Goal: Task Accomplishment & Management: Use online tool/utility

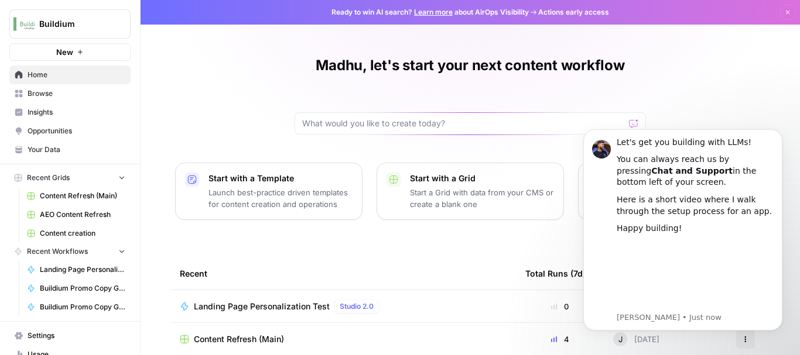
click at [43, 94] on span "Browse" at bounding box center [77, 93] width 98 height 11
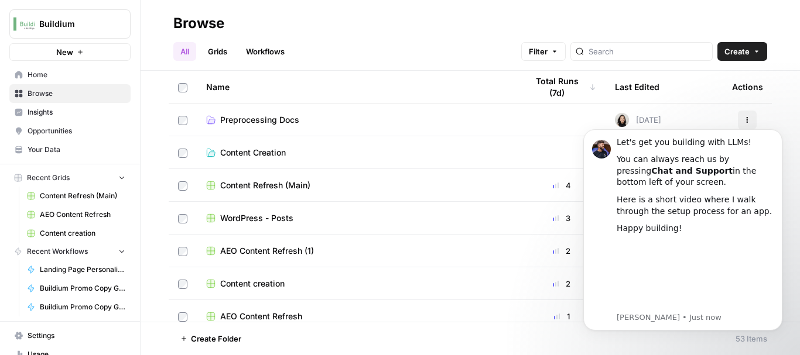
click at [260, 46] on link "Workflows" at bounding box center [265, 51] width 53 height 19
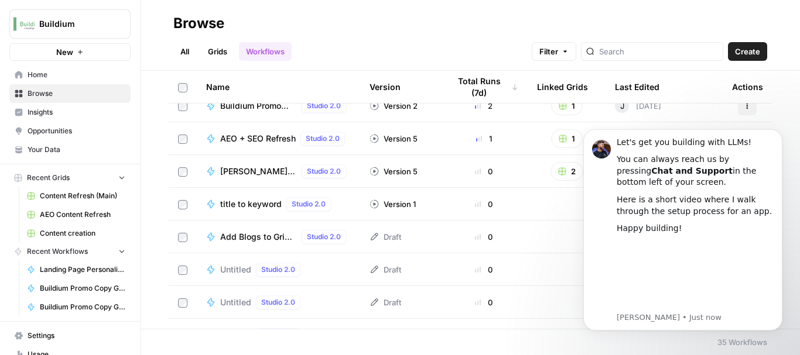
scroll to position [193, 0]
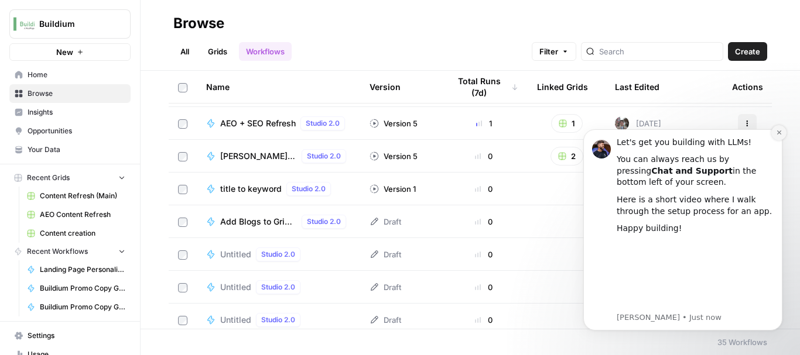
click at [777, 133] on icon "Dismiss notification" at bounding box center [779, 132] width 6 height 6
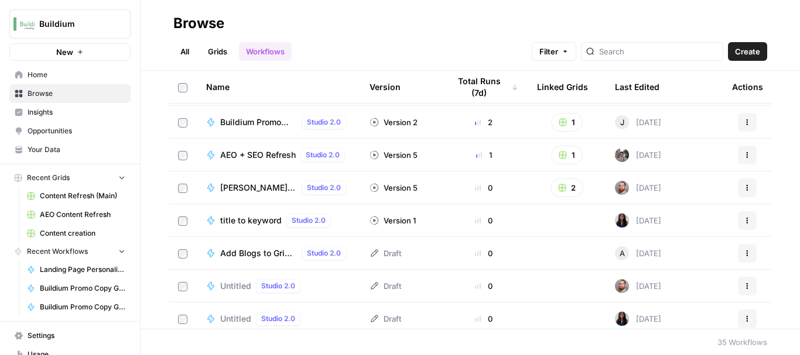
scroll to position [161, 0]
click at [245, 254] on span "Add Blogs to Grid (generate AI image)" at bounding box center [258, 254] width 77 height 12
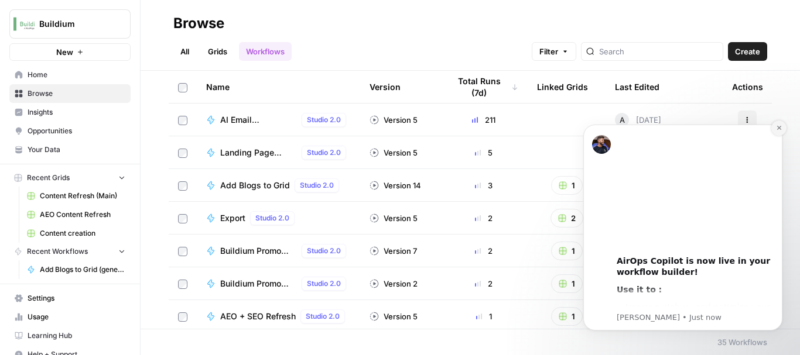
click at [779, 128] on icon "Dismiss notification" at bounding box center [778, 128] width 4 height 4
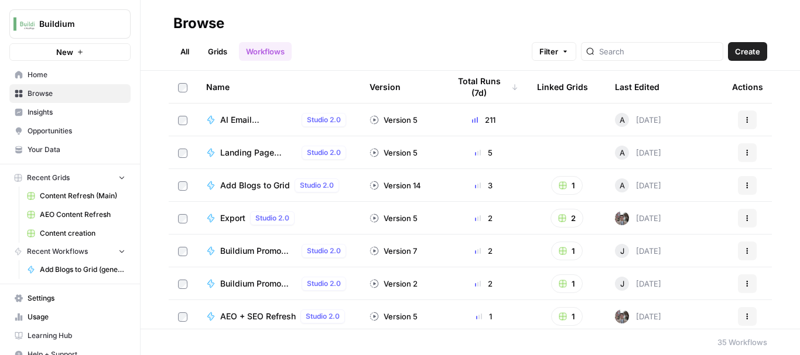
click at [244, 149] on span "Landing Page Personalization Test" at bounding box center [258, 153] width 77 height 12
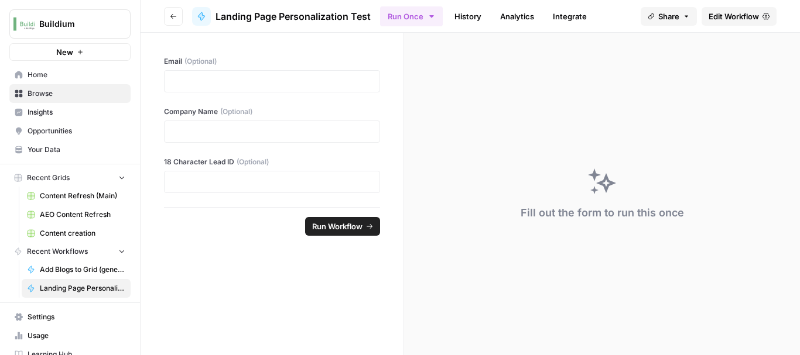
click at [733, 14] on span "Edit Workflow" at bounding box center [733, 17] width 50 height 12
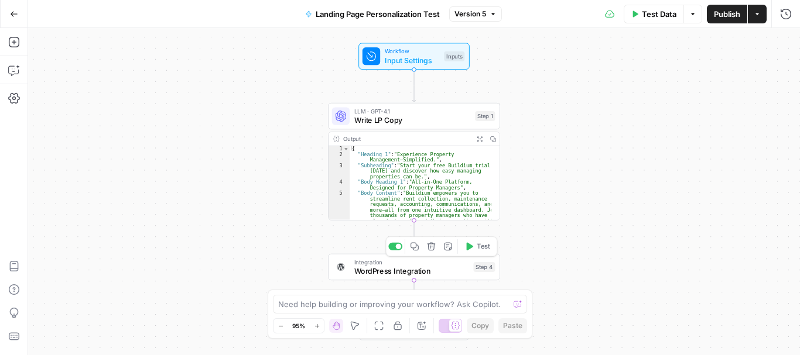
click at [403, 275] on span "WordPress Integration" at bounding box center [411, 271] width 115 height 11
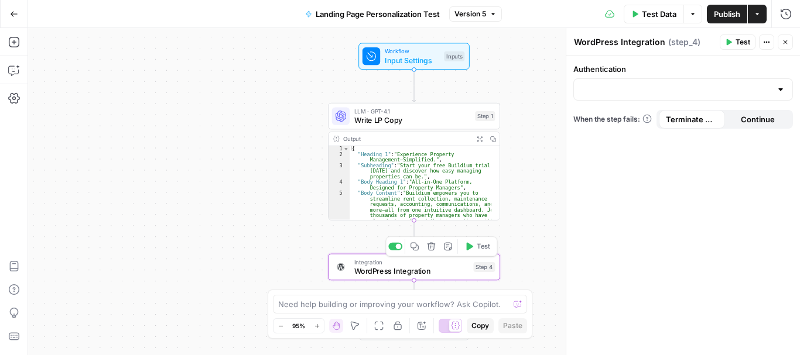
type input "WordPress 1"
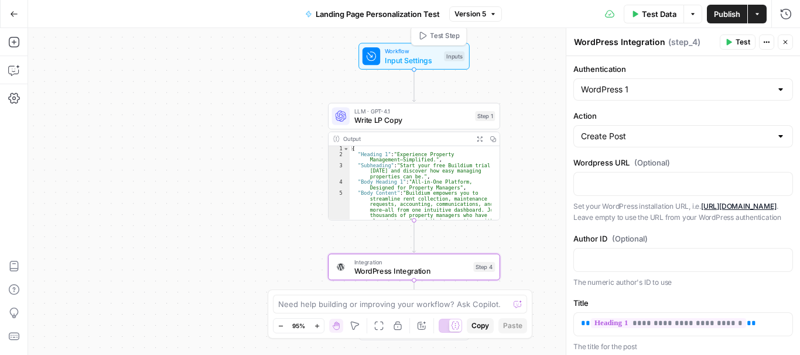
click at [412, 59] on span "Input Settings" at bounding box center [412, 59] width 55 height 11
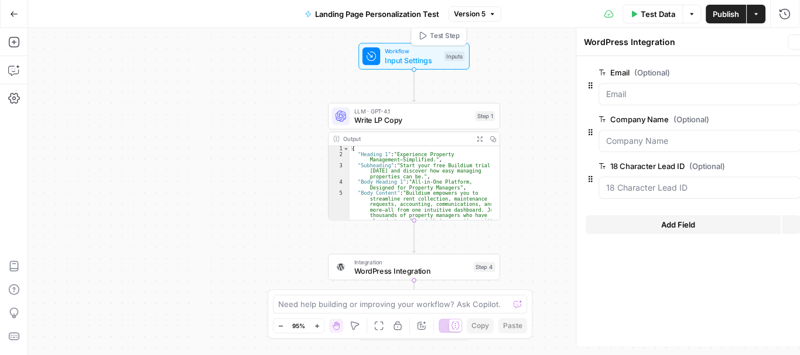
type textarea "Inputs"
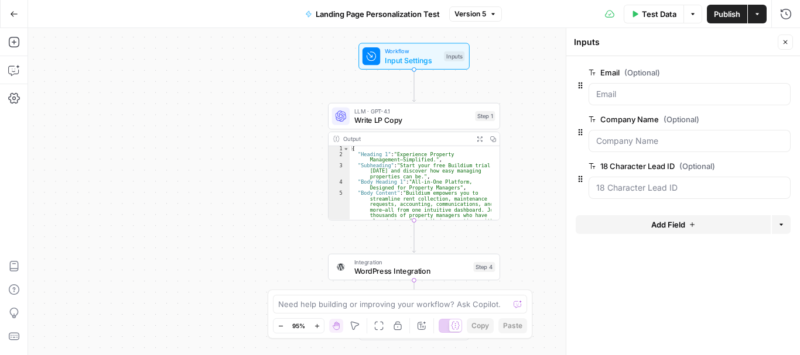
click at [763, 74] on icon "button" at bounding box center [766, 73] width 6 height 6
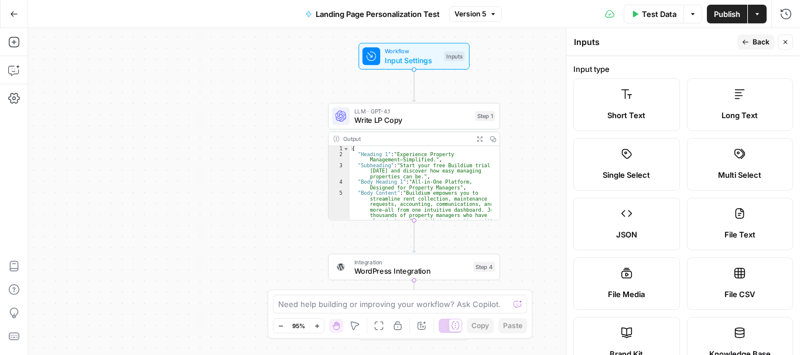
click at [746, 40] on icon "button" at bounding box center [745, 42] width 7 height 7
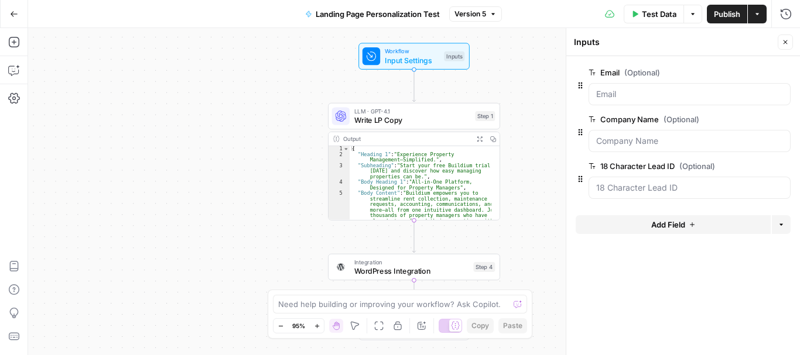
click at [750, 72] on span "edit field" at bounding box center [746, 72] width 26 height 9
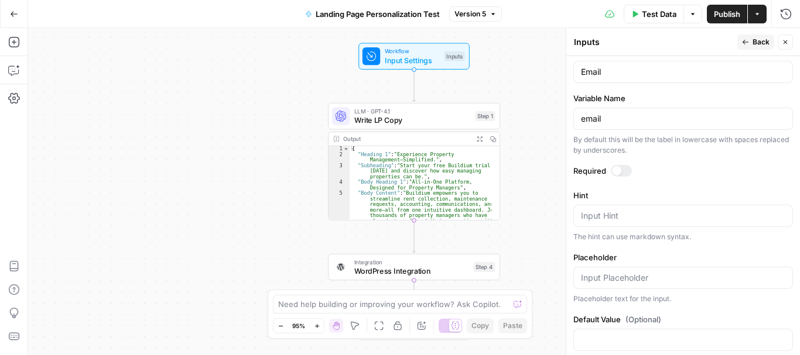
scroll to position [413, 0]
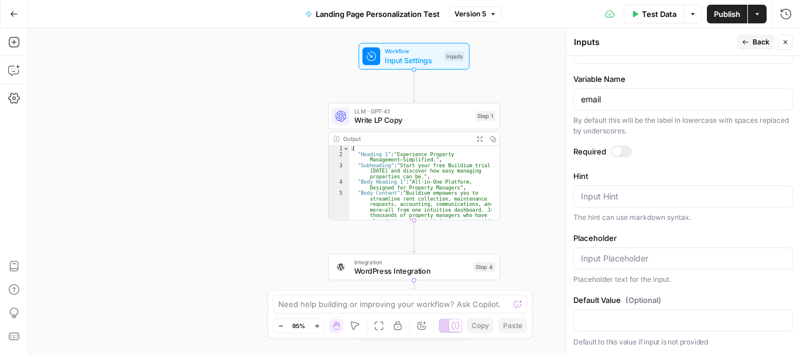
click at [746, 40] on icon "button" at bounding box center [745, 42] width 7 height 7
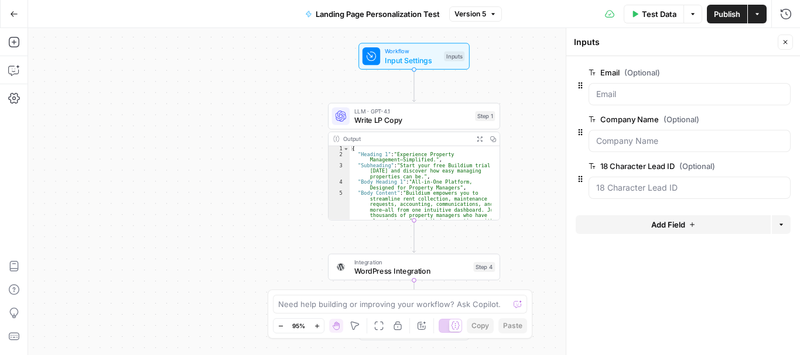
click at [741, 162] on span "edit field" at bounding box center [746, 166] width 26 height 9
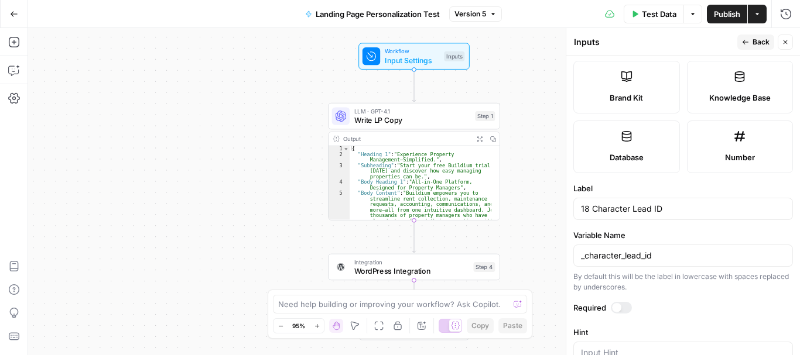
scroll to position [258, 0]
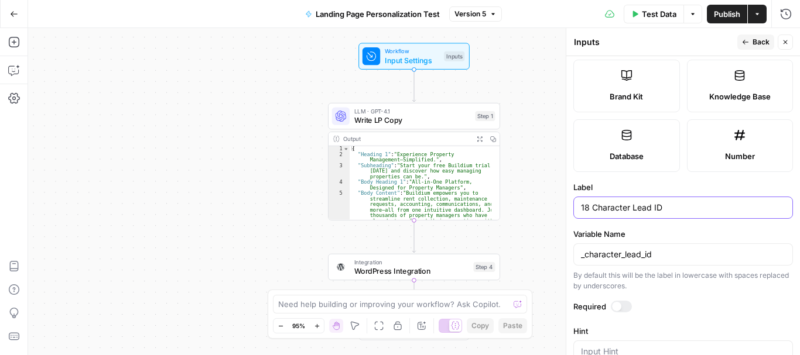
drag, startPoint x: 668, startPoint y: 207, endPoint x: 570, endPoint y: 210, distance: 98.4
click at [570, 210] on div "Inputs Inputs Back Close Input type Short Text Long Text Single Select Multi Se…" at bounding box center [682, 191] width 234 height 327
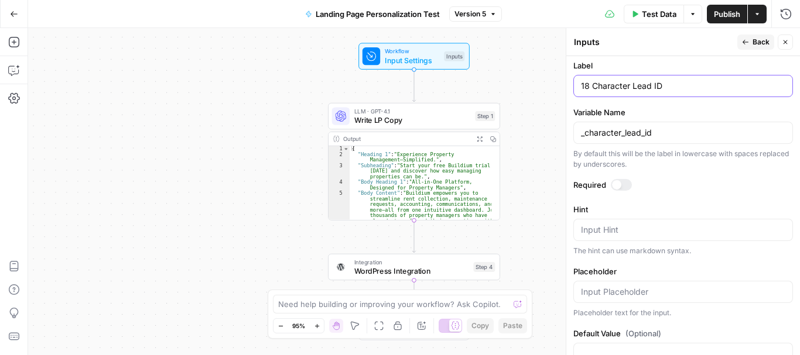
scroll to position [379, 0]
click at [666, 133] on input "_character_lead_id" at bounding box center [683, 134] width 204 height 12
click at [745, 44] on icon "button" at bounding box center [745, 42] width 7 height 7
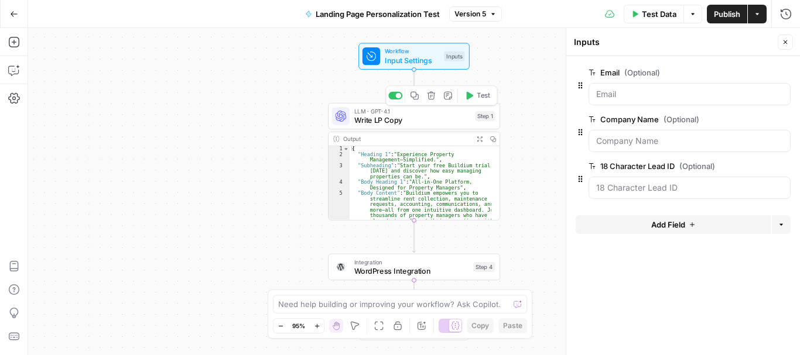
click at [415, 120] on span "Write LP Copy" at bounding box center [412, 120] width 116 height 11
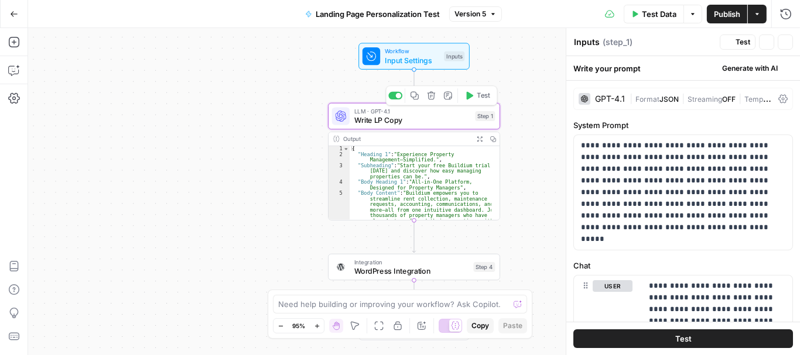
type textarea "Write LP Copy"
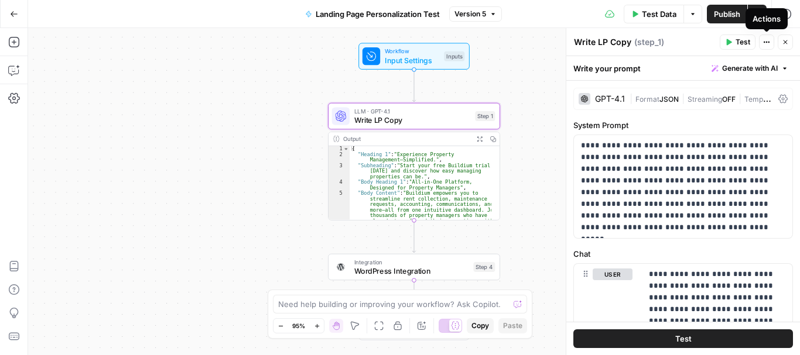
click at [764, 44] on icon "button" at bounding box center [766, 42] width 7 height 7
click at [677, 39] on div "Write LP Copy Write LP Copy ( step_1 )" at bounding box center [644, 42] width 143 height 13
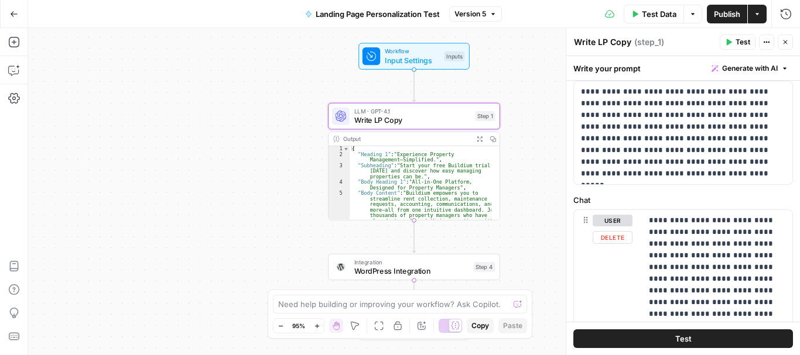
scroll to position [0, 0]
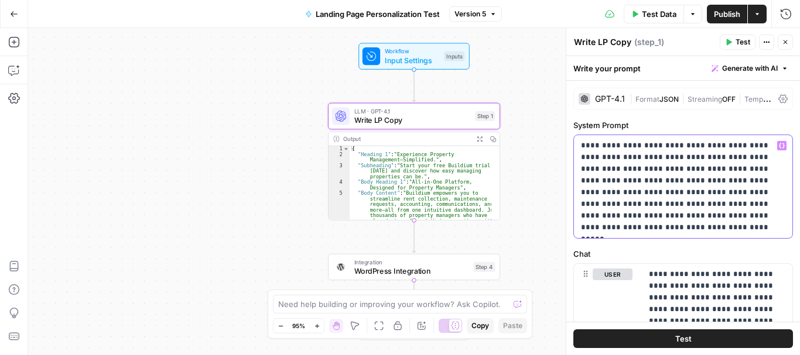
click at [653, 179] on p "**********" at bounding box center [679, 187] width 196 height 94
click at [778, 100] on icon at bounding box center [782, 99] width 9 height 9
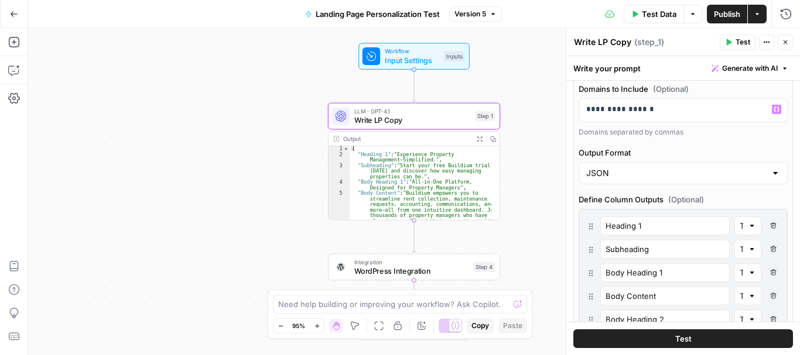
scroll to position [232, 0]
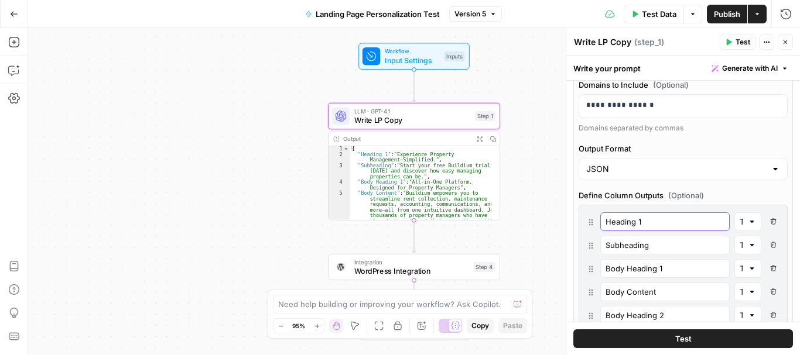
click at [642, 222] on input "Heading 1" at bounding box center [664, 222] width 119 height 12
click at [634, 246] on input "Subheading" at bounding box center [664, 245] width 119 height 12
click at [647, 266] on input "Body Heading 1" at bounding box center [664, 269] width 119 height 12
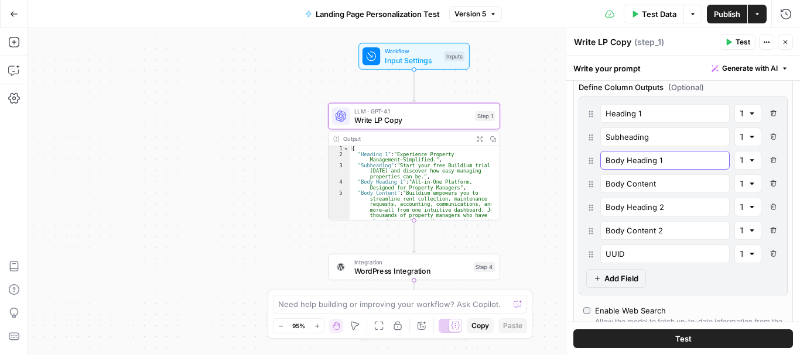
scroll to position [341, 0]
click at [624, 190] on div "Body Content" at bounding box center [664, 183] width 129 height 19
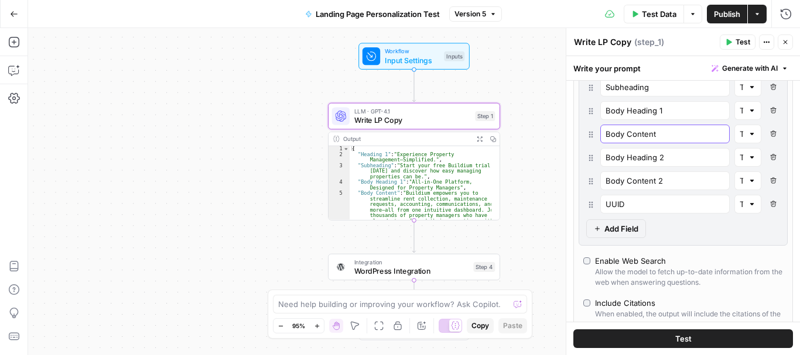
scroll to position [392, 0]
click at [630, 159] on input "Body Heading 2" at bounding box center [664, 156] width 119 height 12
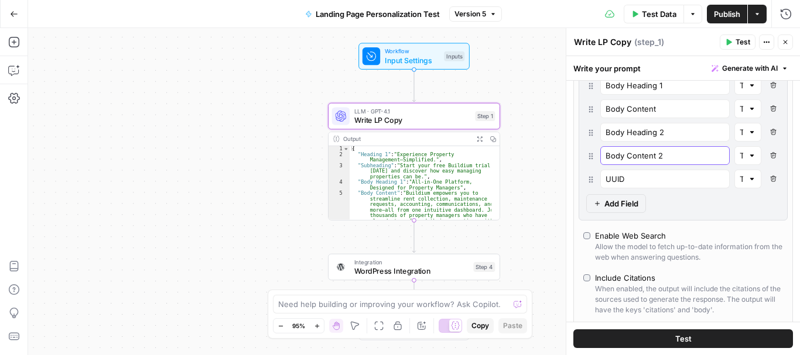
click at [640, 160] on input "Body Content 2" at bounding box center [664, 156] width 119 height 12
click at [630, 181] on input "UUID" at bounding box center [664, 179] width 119 height 12
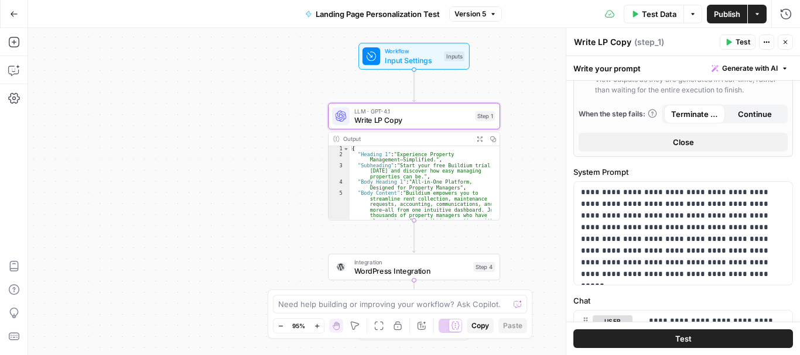
scroll to position [678, 0]
click at [629, 225] on p "**********" at bounding box center [679, 233] width 196 height 94
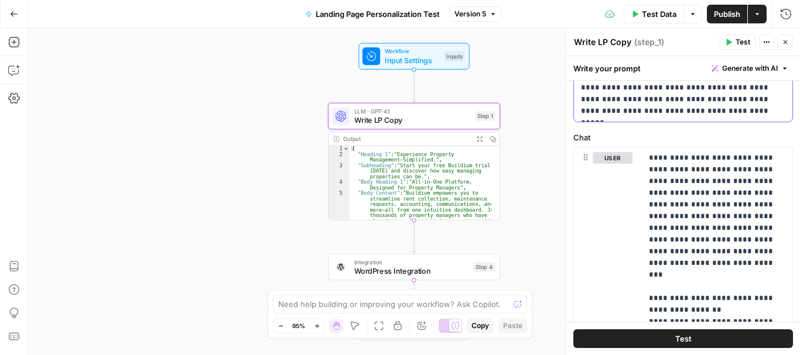
scroll to position [841, 0]
click at [674, 186] on p "**********" at bounding box center [713, 333] width 128 height 363
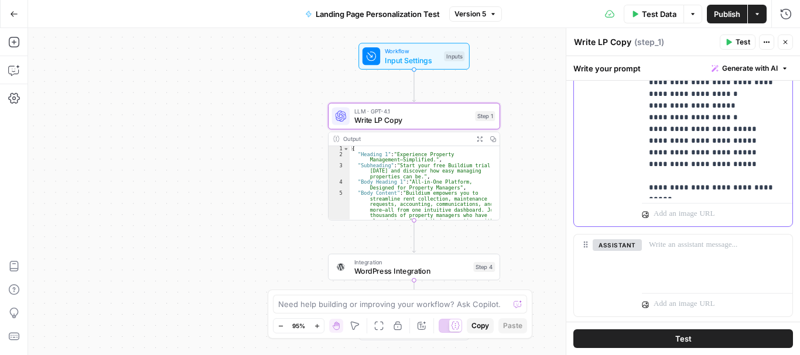
scroll to position [1200, 0]
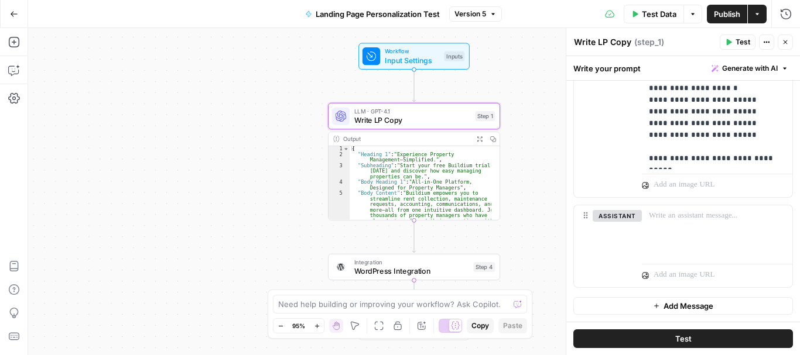
type textarea "**********"
click at [405, 169] on div "{ "Heading 1" : "Experience Property Management—Simplified." , "Subheading" : "…" at bounding box center [420, 205] width 142 height 118
click at [370, 139] on div "Output" at bounding box center [406, 139] width 126 height 9
click at [403, 271] on span "WordPress Integration" at bounding box center [411, 271] width 115 height 11
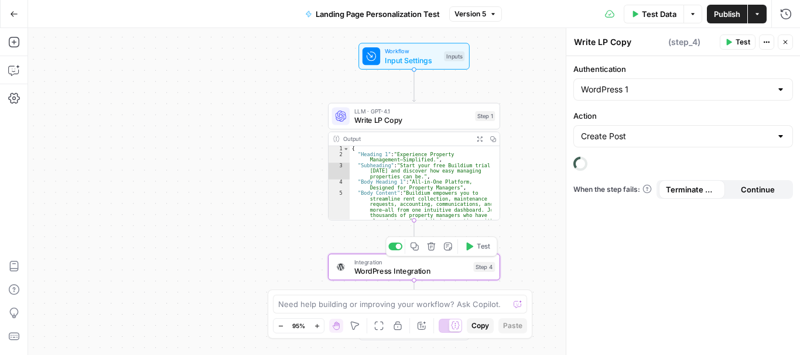
type textarea "WordPress Integration"
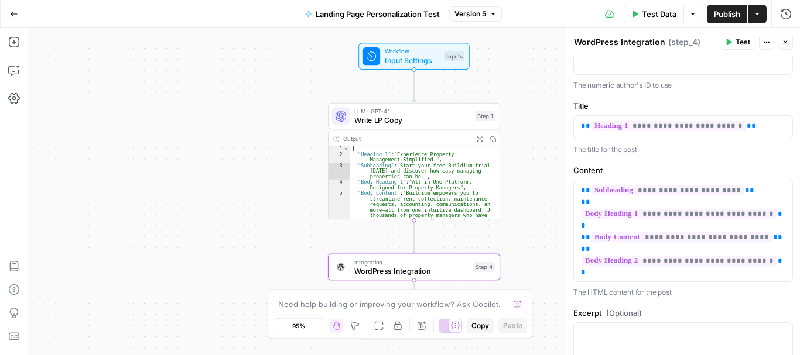
scroll to position [198, 0]
click at [742, 132] on p "**********" at bounding box center [683, 126] width 204 height 12
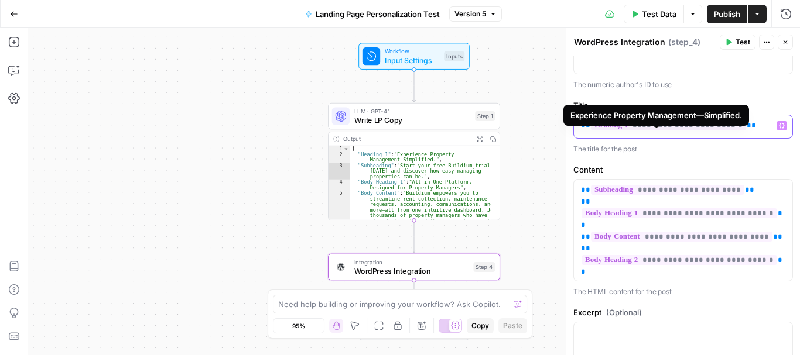
click at [637, 131] on span "**********" at bounding box center [668, 126] width 155 height 10
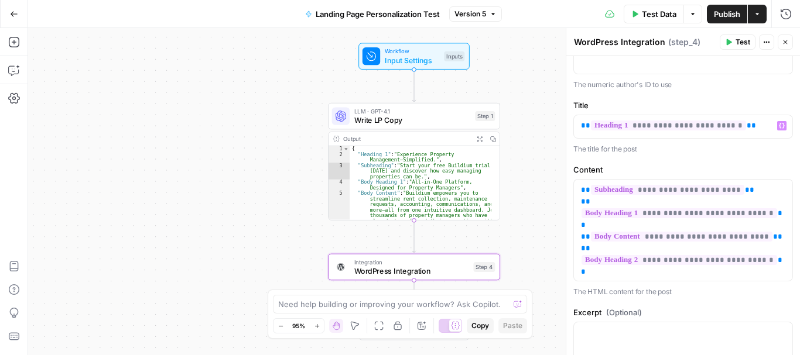
click at [745, 155] on p "The title for the post" at bounding box center [683, 149] width 220 height 12
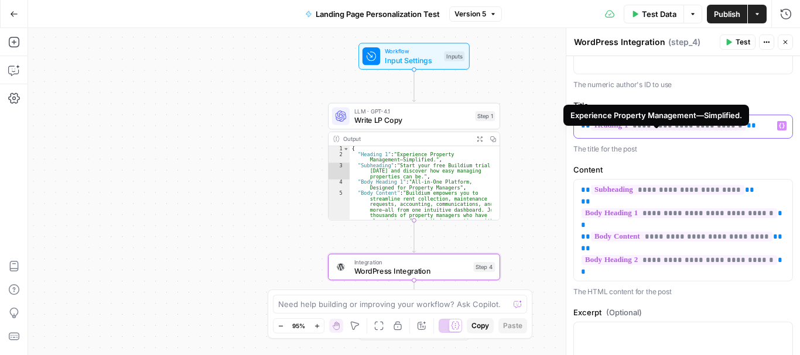
click at [611, 131] on span "**********" at bounding box center [668, 126] width 155 height 10
drag, startPoint x: 578, startPoint y: 136, endPoint x: 721, endPoint y: 142, distance: 143.5
click at [719, 138] on div "**********" at bounding box center [683, 126] width 218 height 23
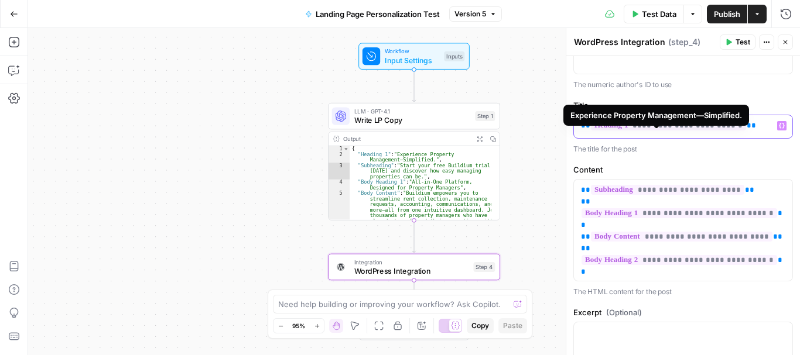
click at [646, 131] on span "**********" at bounding box center [668, 126] width 155 height 10
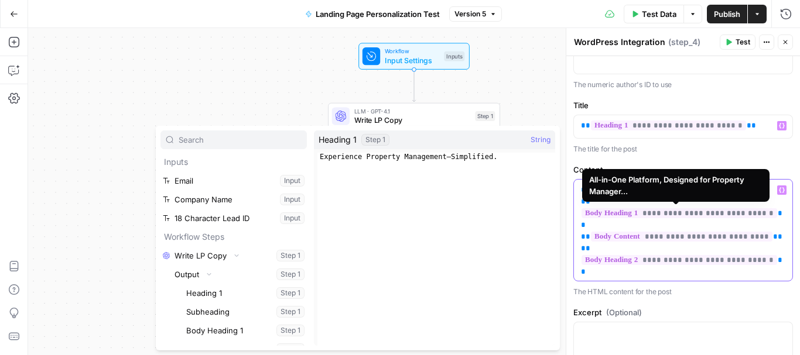
click at [639, 215] on span "**********" at bounding box center [679, 213] width 196 height 10
